Goal: Transaction & Acquisition: Purchase product/service

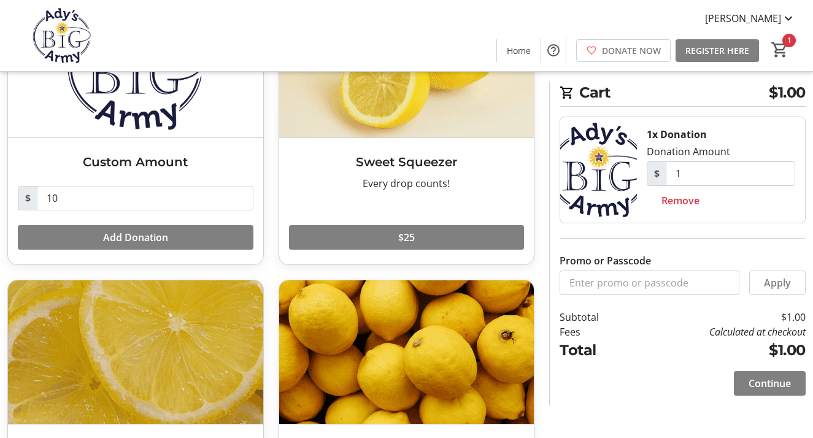
scroll to position [235, 0]
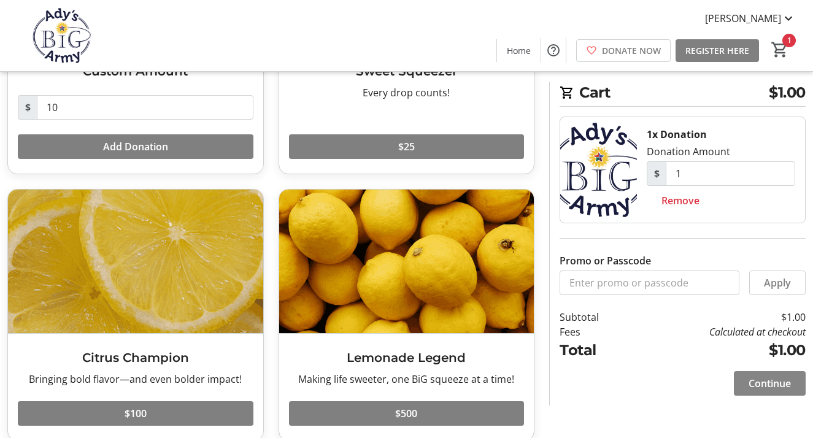
click at [745, 378] on span at bounding box center [769, 383] width 72 height 29
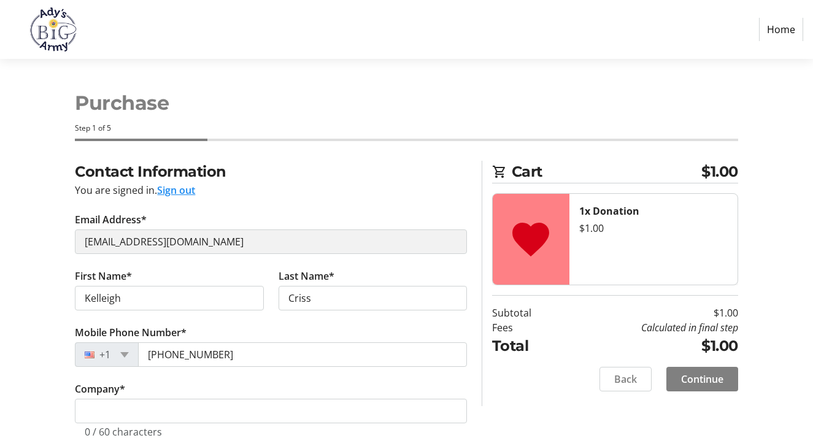
select select "US"
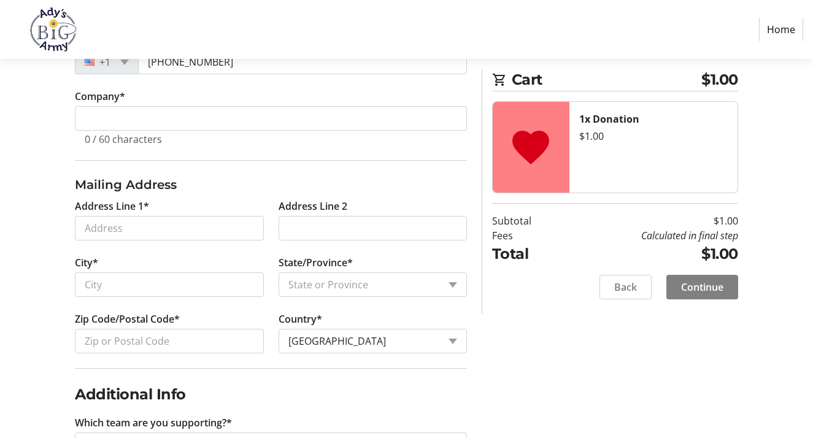
scroll to position [341, 0]
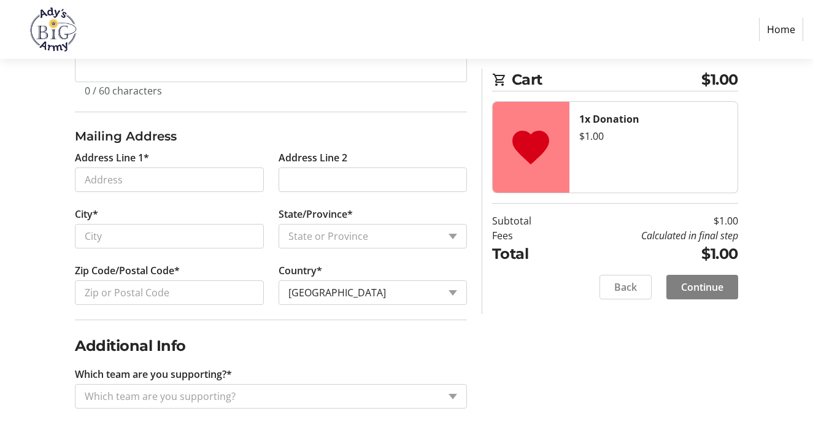
click at [203, 384] on ng-select "Which team are you supporting?" at bounding box center [271, 396] width 392 height 25
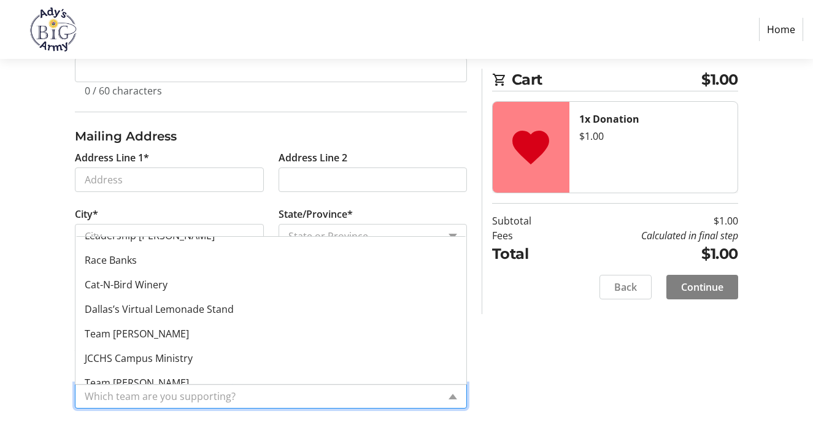
scroll to position [294, 0]
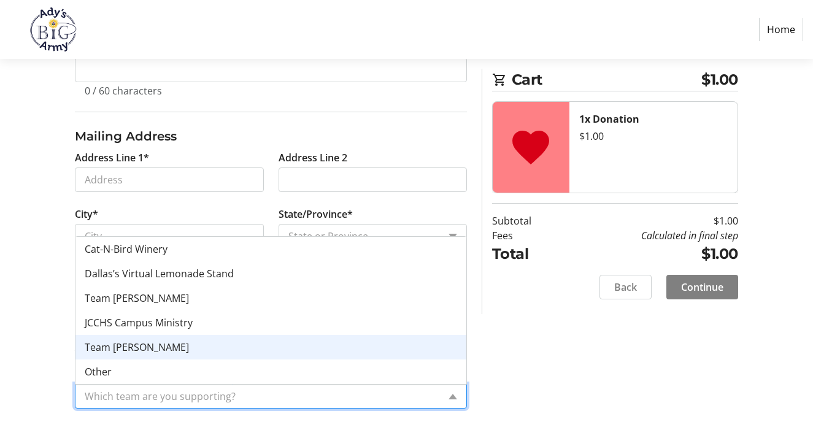
click at [33, 342] on div "Contact Information You are signed in. Sign out Email Address* [PERSON_NAME][EM…" at bounding box center [406, 129] width 813 height 618
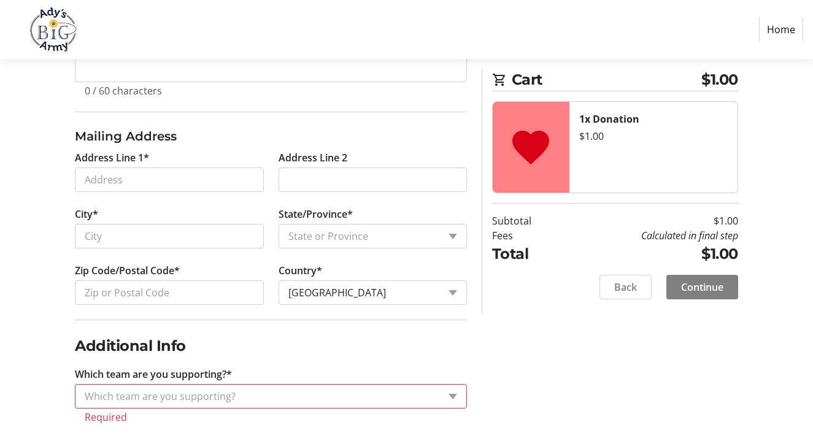
scroll to position [0, 0]
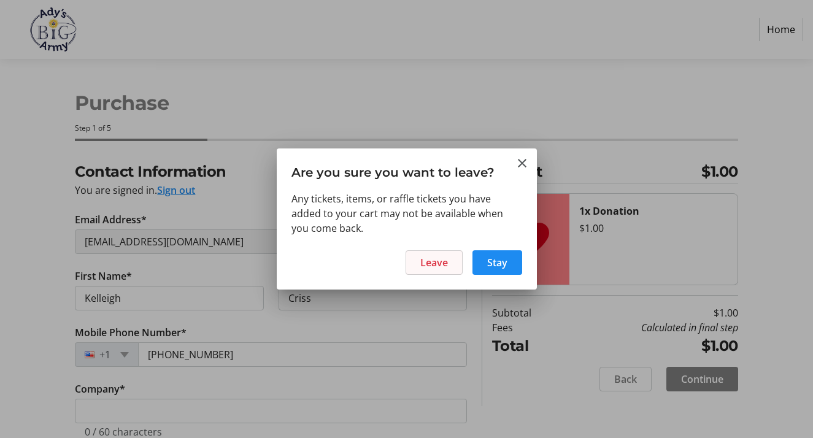
click at [441, 266] on span "Leave" at bounding box center [434, 262] width 28 height 15
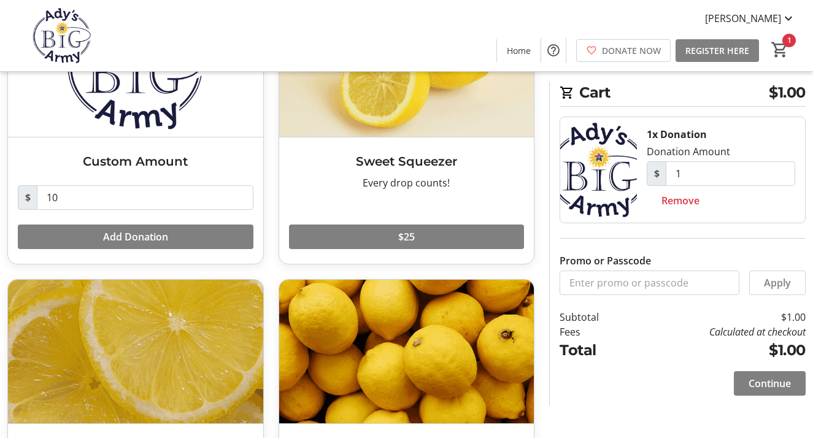
scroll to position [98, 0]
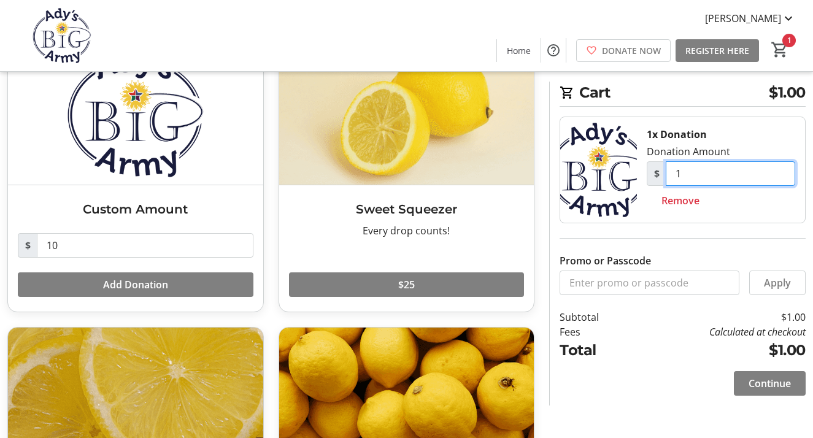
click at [724, 180] on input "1" at bounding box center [729, 173] width 129 height 25
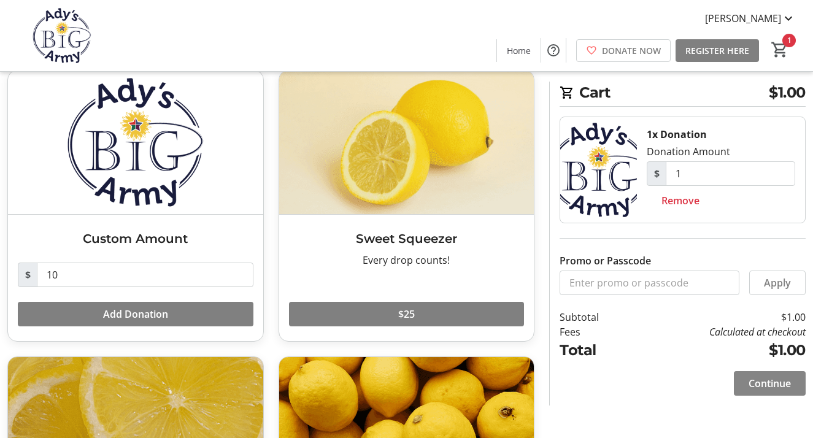
click at [749, 379] on span "Continue" at bounding box center [769, 383] width 42 height 15
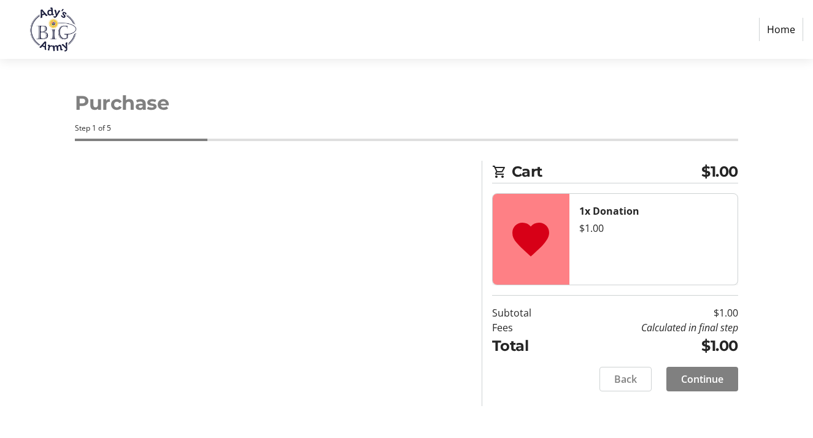
select select "US"
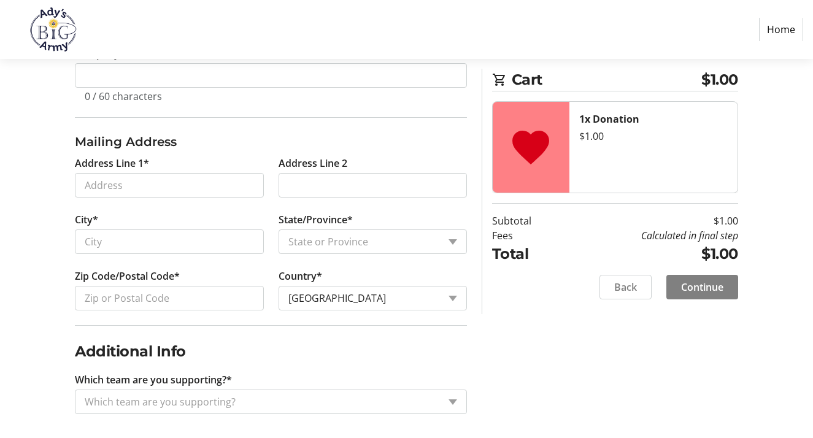
scroll to position [341, 0]
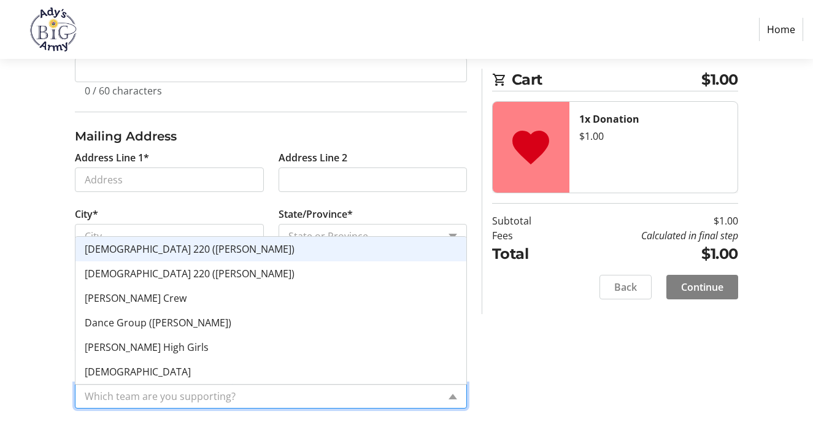
click at [189, 397] on input "Which team are you supporting?*" at bounding box center [262, 396] width 354 height 15
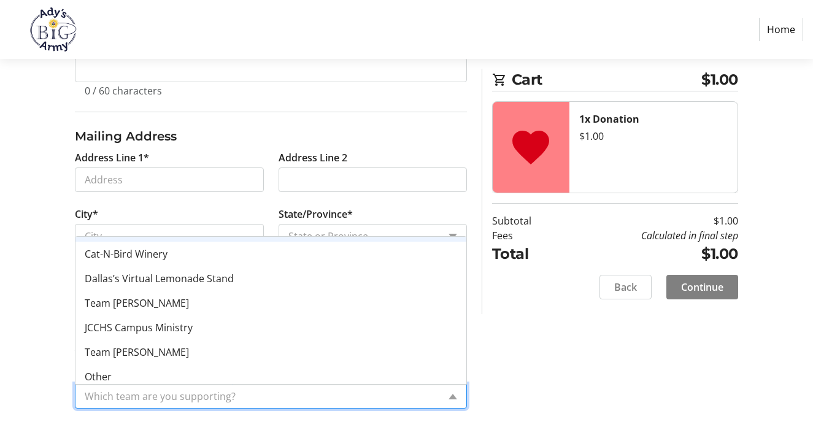
scroll to position [294, 0]
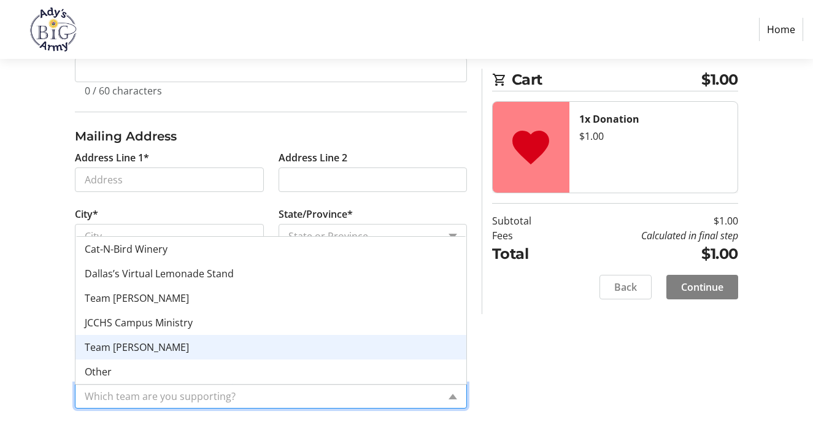
click at [140, 350] on div "Team [PERSON_NAME]" at bounding box center [270, 347] width 391 height 25
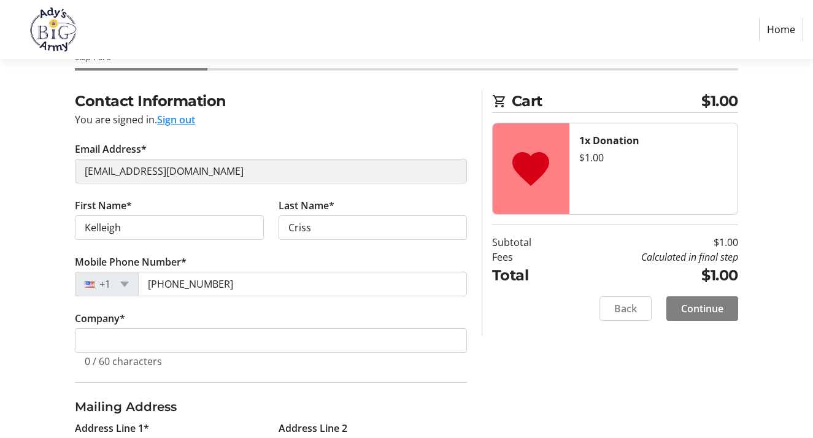
scroll to position [71, 0]
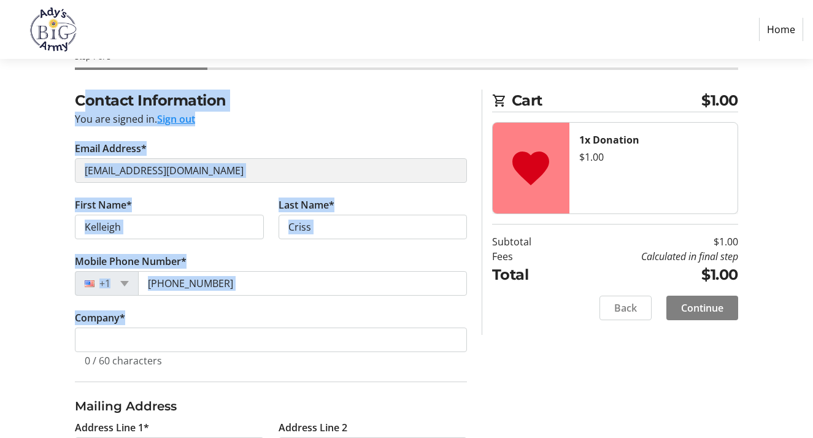
drag, startPoint x: 82, startPoint y: 100, endPoint x: 278, endPoint y: 343, distance: 312.2
click at [278, 343] on fieldset "Contact Information You are signed in. Sign out Email Address* [PERSON_NAME][EM…" at bounding box center [271, 236] width 392 height 292
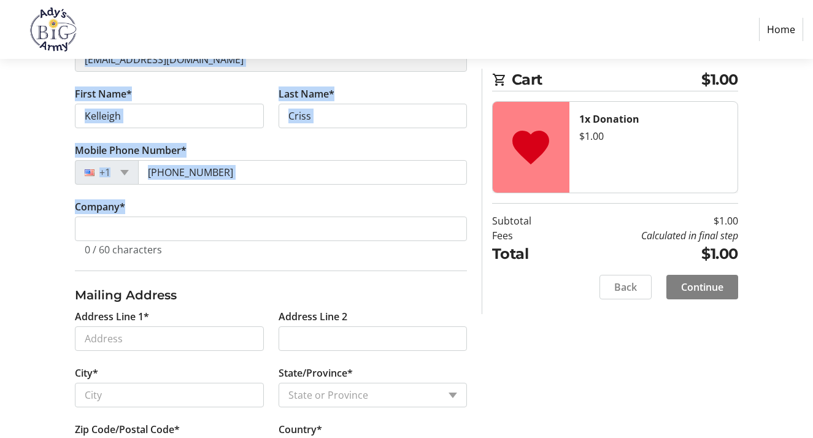
scroll to position [188, 0]
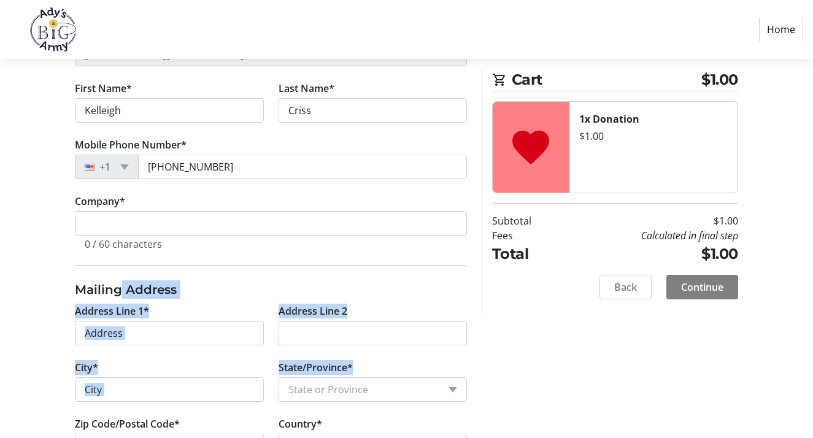
drag, startPoint x: 123, startPoint y: 285, endPoint x: 300, endPoint y: 389, distance: 205.8
click at [299, 385] on fieldset "Mailing Address Address Line 1* Address Line 2 City* State/Province* State or P…" at bounding box center [271, 369] width 392 height 208
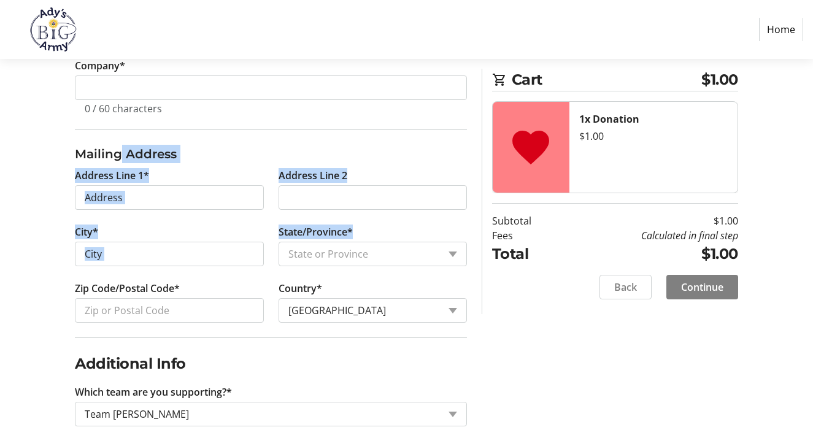
scroll to position [328, 0]
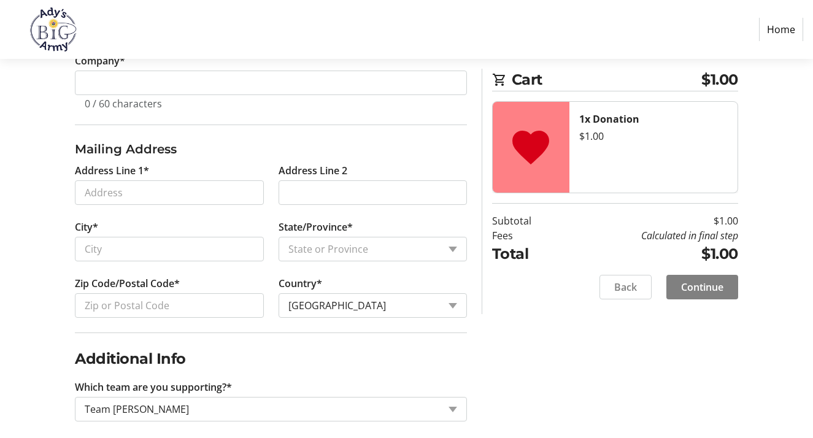
click at [147, 361] on h2 "Additional Info" at bounding box center [271, 359] width 392 height 22
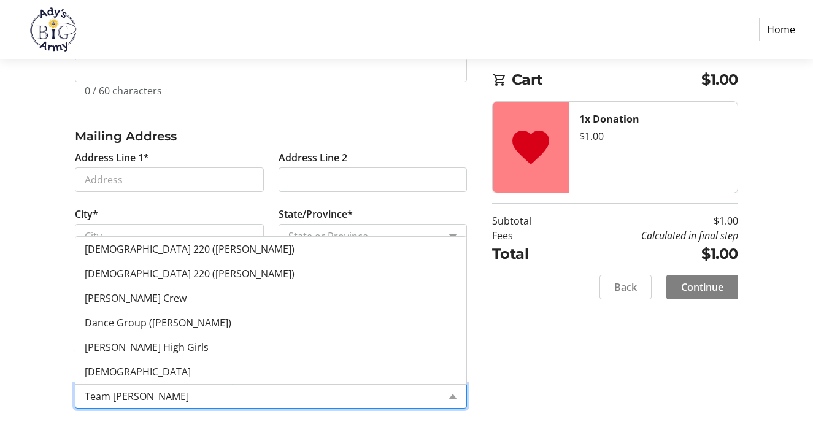
click at [172, 396] on input "Which team are you supporting?*" at bounding box center [262, 396] width 354 height 15
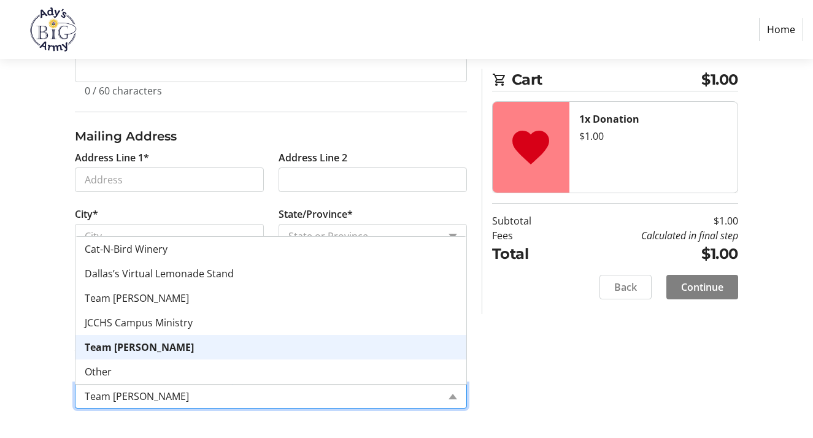
click at [56, 324] on div "Contact Information You are signed in. Sign out Email Address* [PERSON_NAME][EM…" at bounding box center [406, 129] width 813 height 618
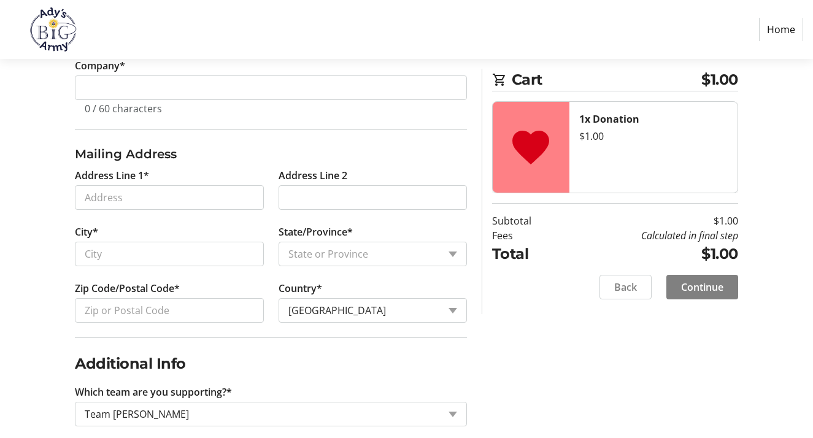
scroll to position [341, 0]
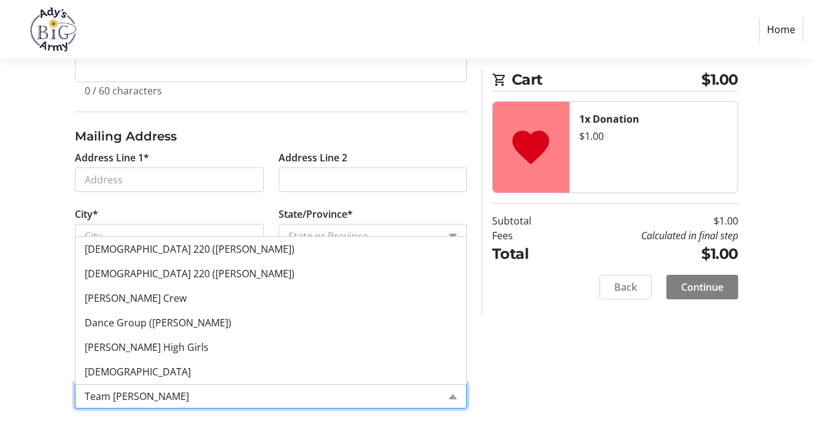
click at [148, 400] on input "Which team are you supporting?*" at bounding box center [262, 396] width 354 height 15
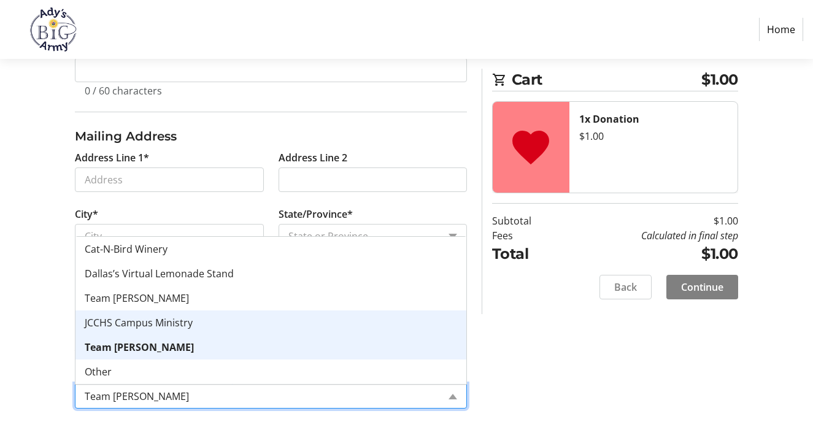
click at [46, 318] on div "Contact Information You are signed in. Sign out Email Address* [PERSON_NAME][EM…" at bounding box center [406, 129] width 813 height 618
